Goal: Task Accomplishment & Management: Manage account settings

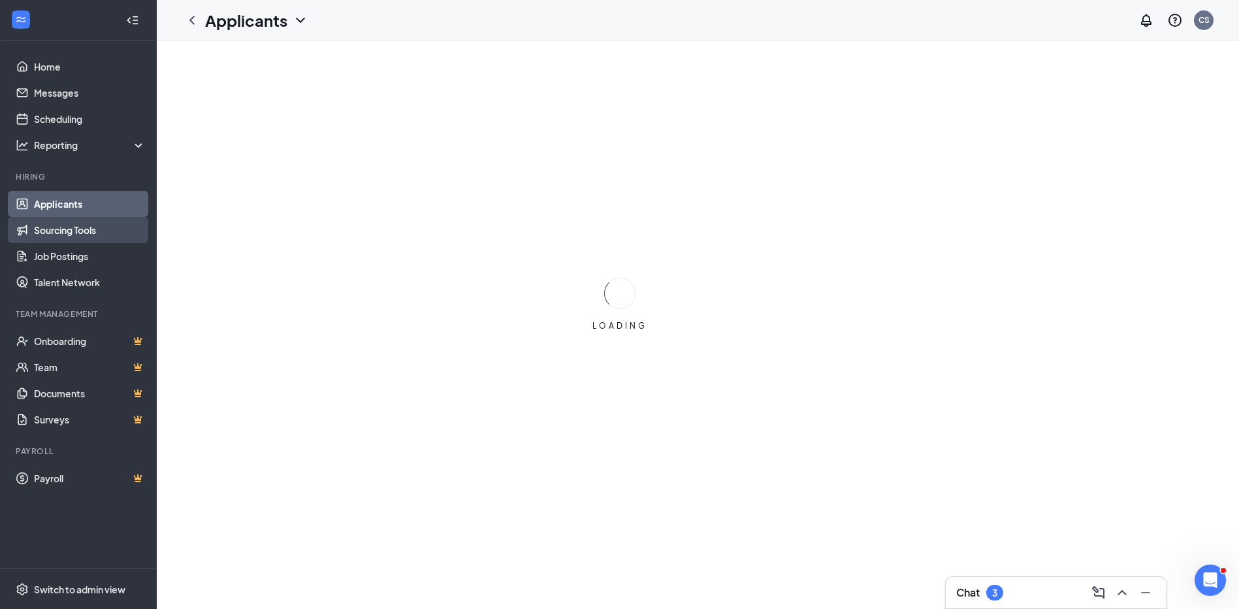
click at [58, 235] on link "Sourcing Tools" at bounding box center [90, 230] width 112 height 26
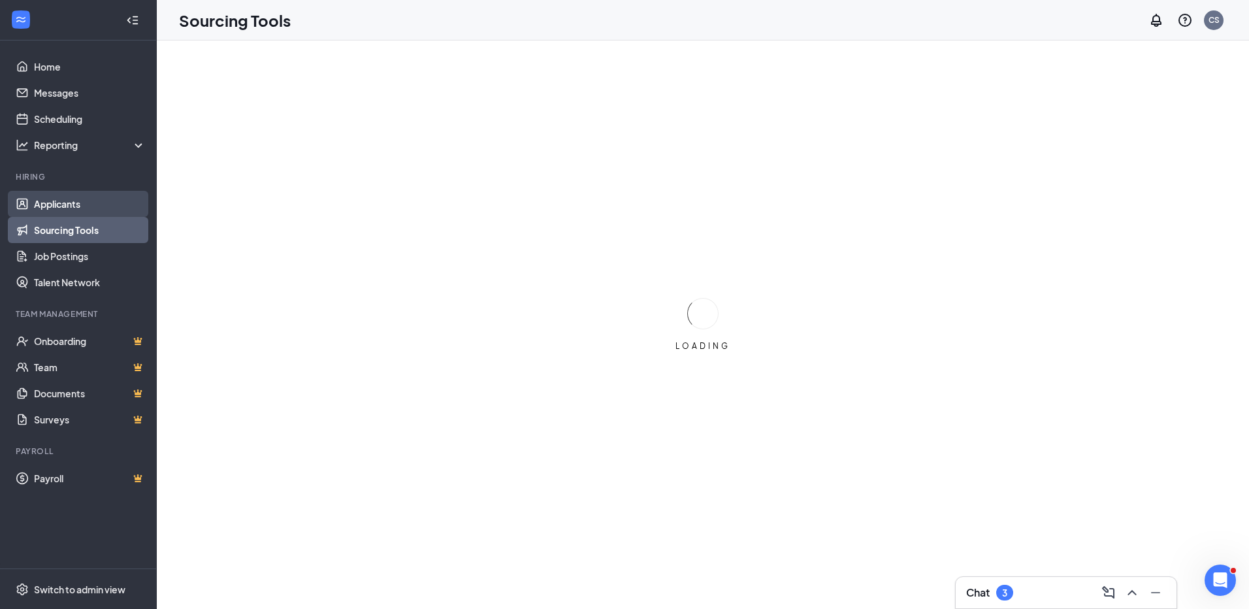
click at [56, 204] on link "Applicants" at bounding box center [90, 204] width 112 height 26
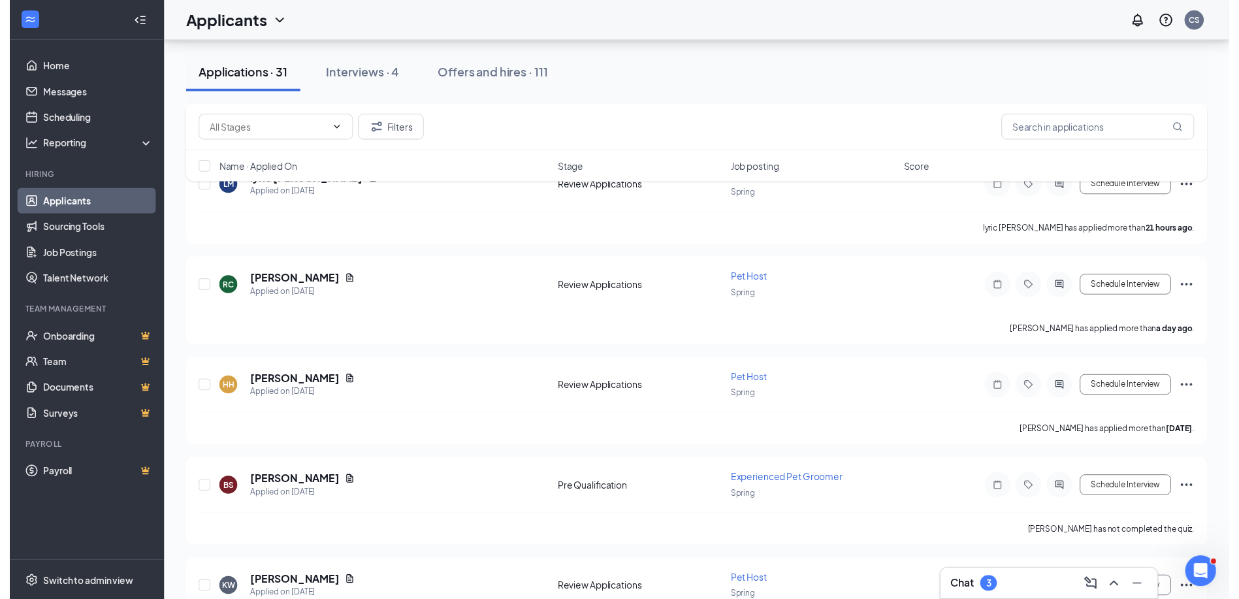
scroll to position [392, 0]
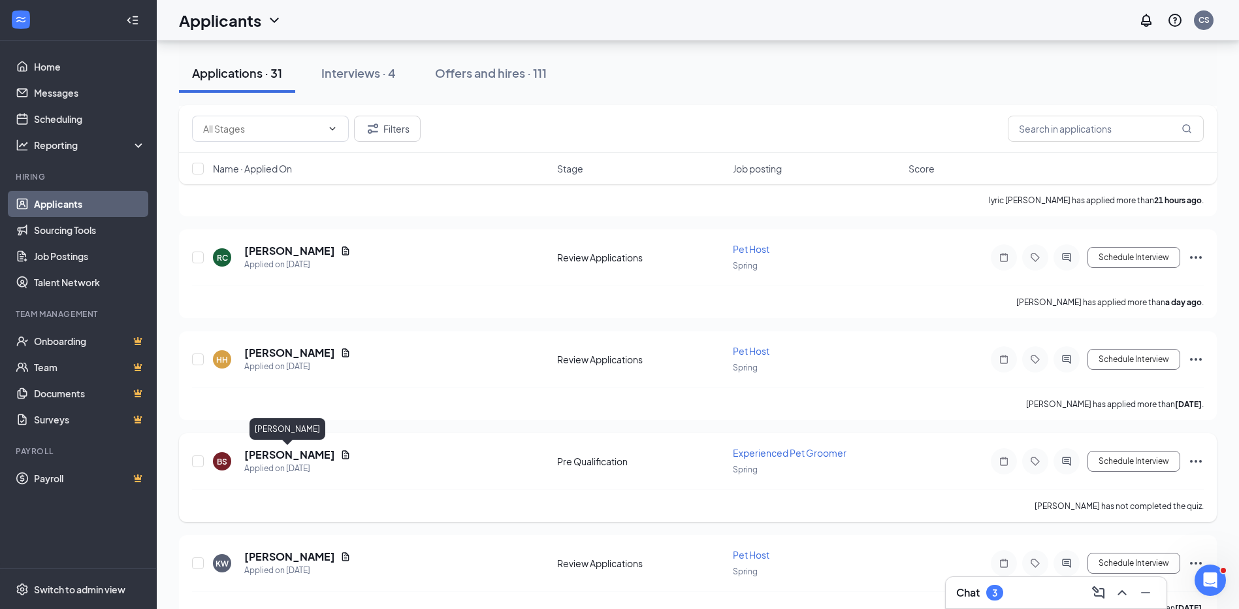
click at [293, 454] on h5 "[PERSON_NAME]" at bounding box center [289, 454] width 91 height 14
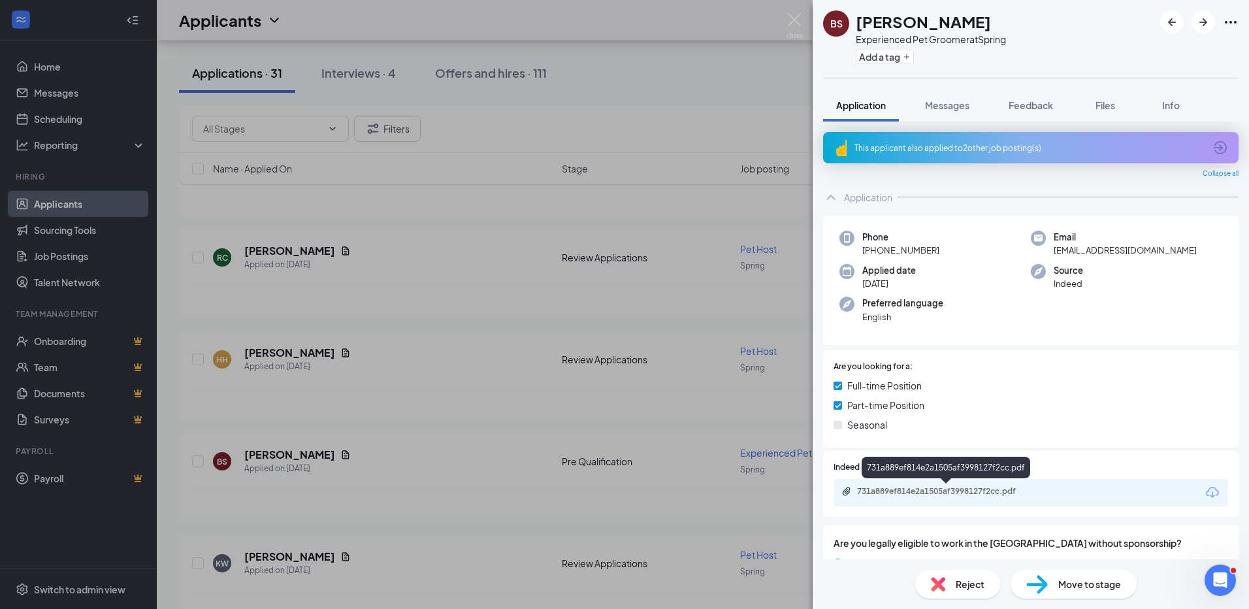
click at [899, 491] on div "731a889ef814e2a1505af3998127f2cc.pdf" at bounding box center [948, 491] width 183 height 10
click at [790, 18] on img at bounding box center [794, 25] width 16 height 25
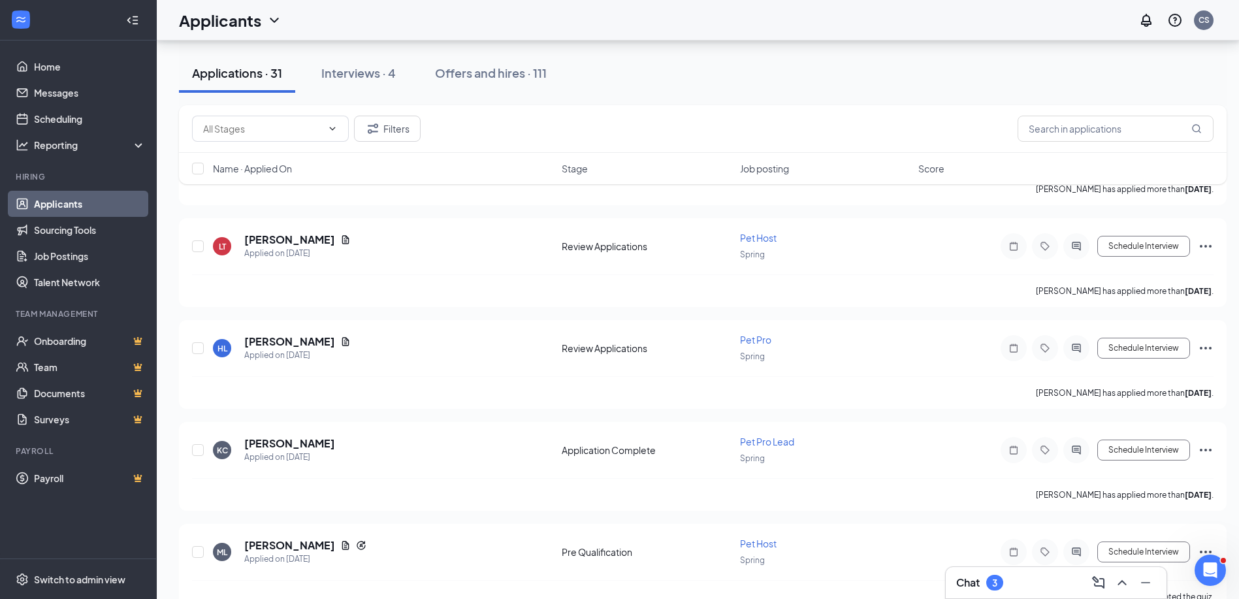
scroll to position [2025, 0]
